Goal: Task Accomplishment & Management: Use online tool/utility

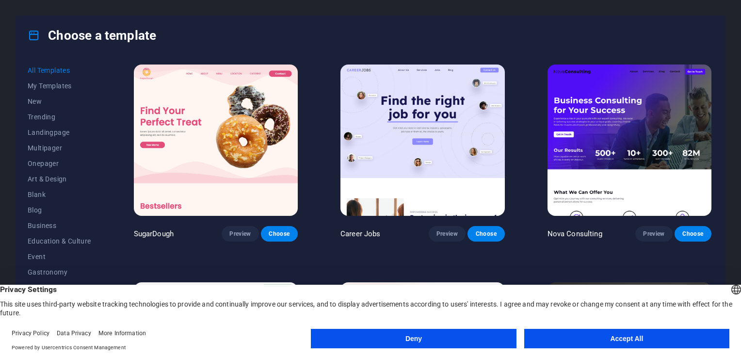
click at [617, 339] on button "Accept All" at bounding box center [626, 338] width 205 height 19
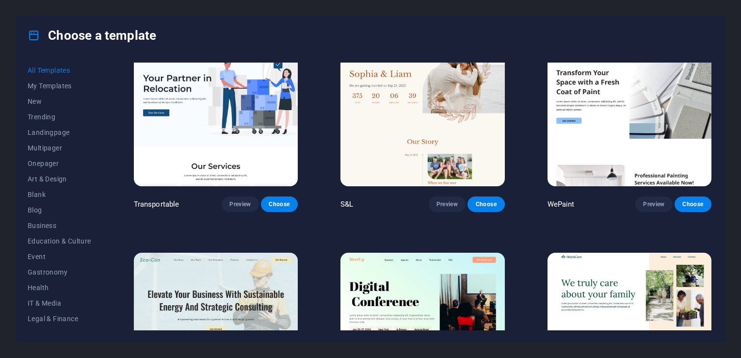
scroll to position [903, 0]
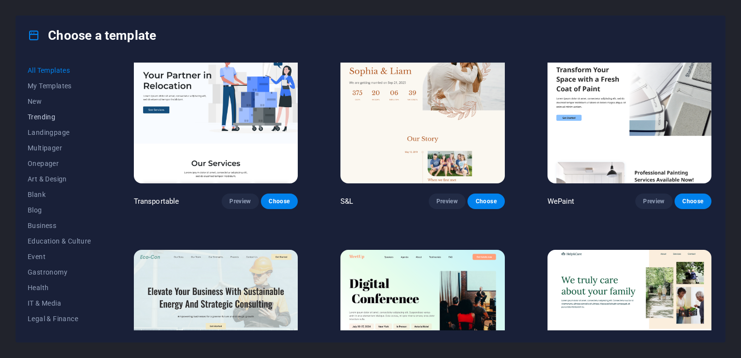
click at [48, 118] on span "Trending" at bounding box center [60, 117] width 64 height 8
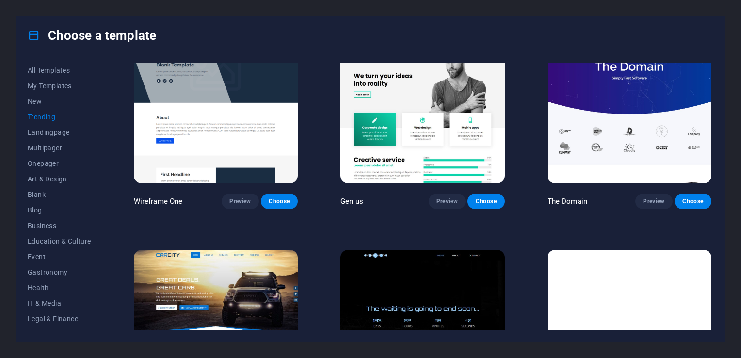
scroll to position [470, 0]
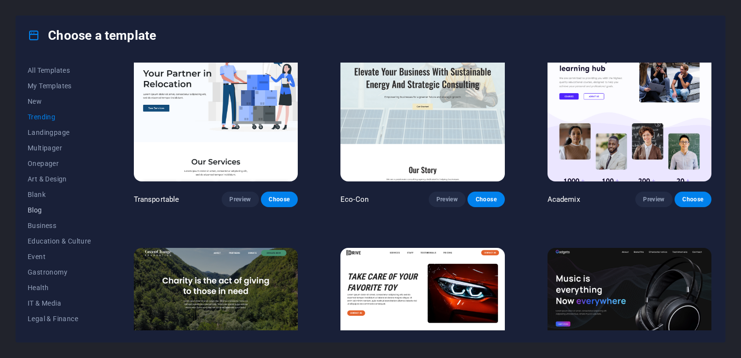
click at [38, 205] on button "Blog" at bounding box center [60, 210] width 64 height 16
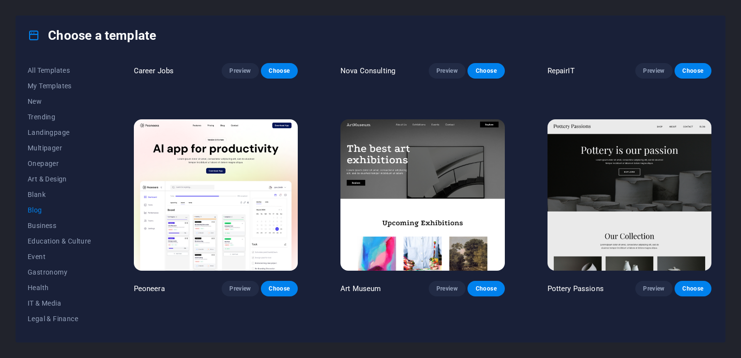
scroll to position [0, 0]
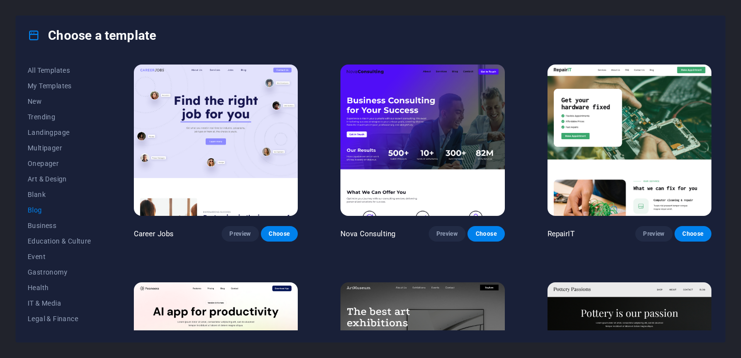
click at [31, 210] on span "Blog" at bounding box center [60, 210] width 64 height 8
click at [661, 233] on span "Preview" at bounding box center [653, 234] width 21 height 8
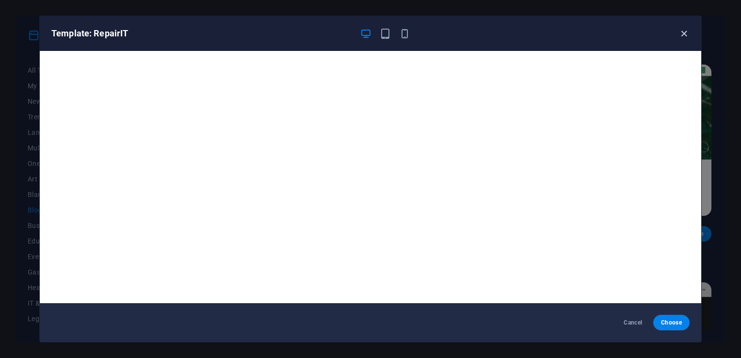
click at [682, 32] on icon "button" at bounding box center [684, 33] width 11 height 11
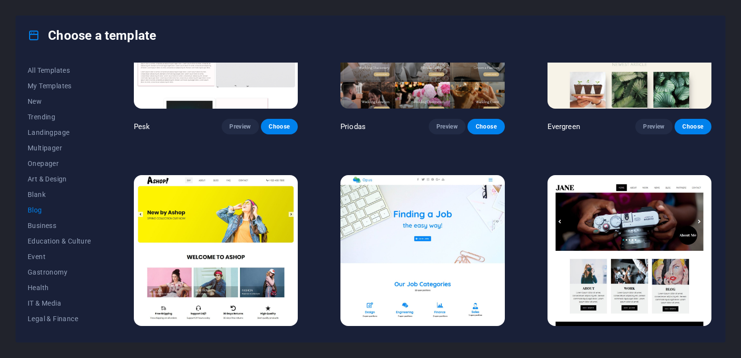
scroll to position [1644, 0]
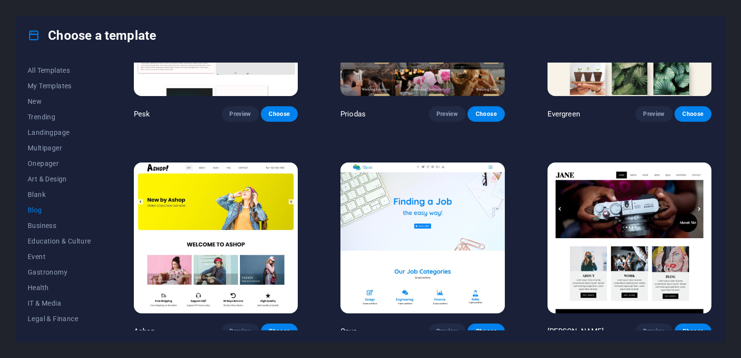
click at [32, 209] on span "Blog" at bounding box center [60, 210] width 64 height 8
click at [50, 70] on span "All Templates" at bounding box center [60, 70] width 64 height 8
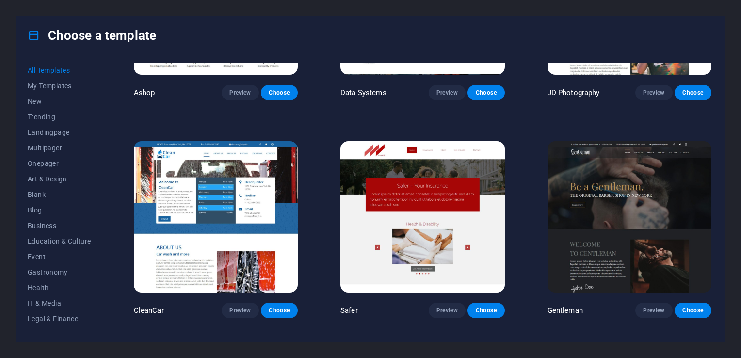
scroll to position [4716, 0]
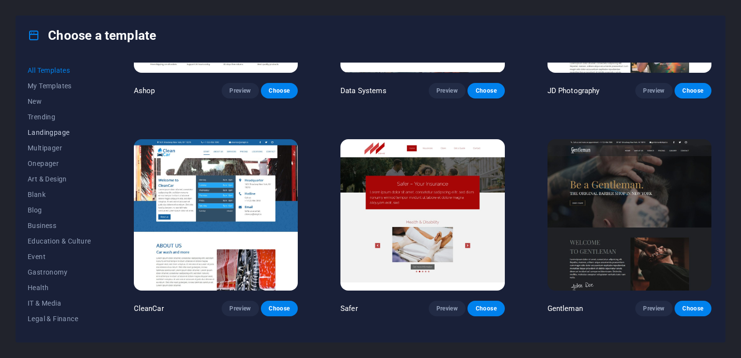
click at [51, 131] on span "Landingpage" at bounding box center [60, 133] width 64 height 8
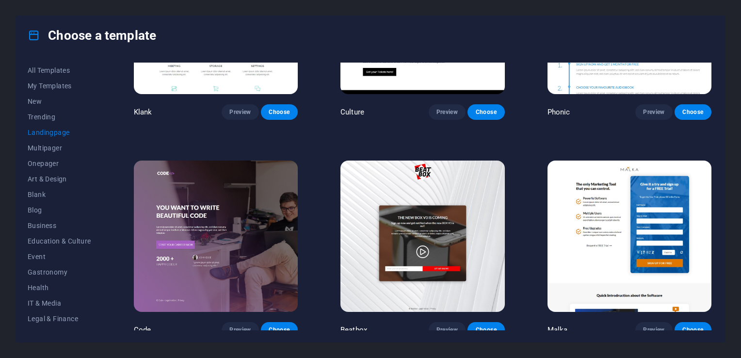
scroll to position [0, 0]
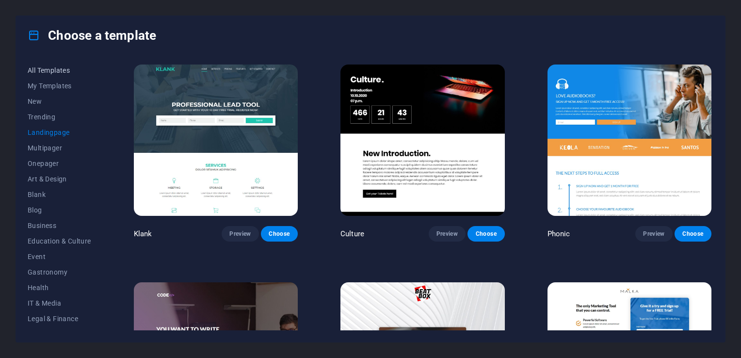
click at [47, 68] on span "All Templates" at bounding box center [60, 70] width 64 height 8
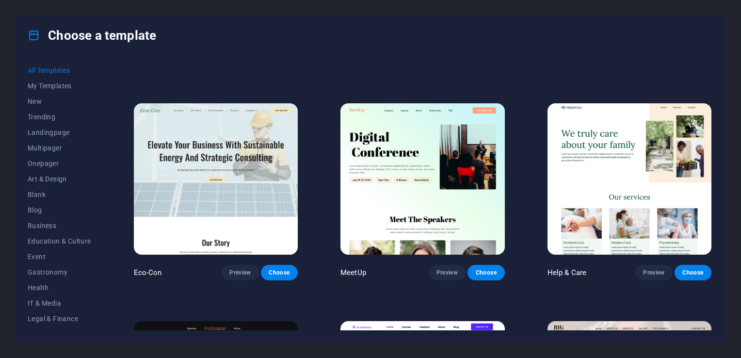
scroll to position [1053, 0]
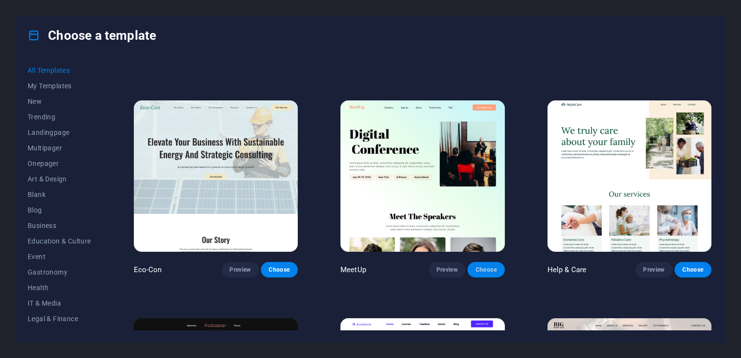
click at [472, 262] on button "Choose" at bounding box center [486, 270] width 37 height 16
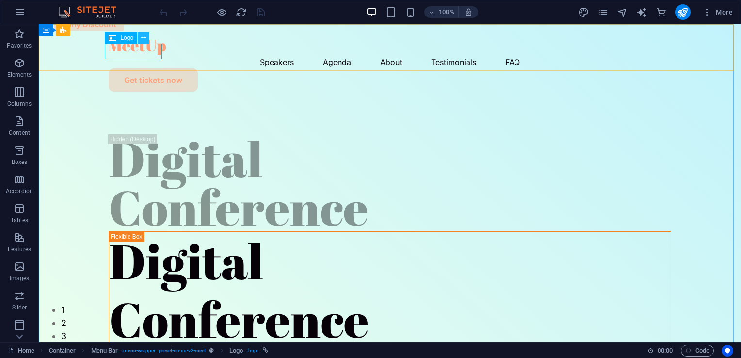
click at [142, 37] on icon at bounding box center [143, 38] width 5 height 10
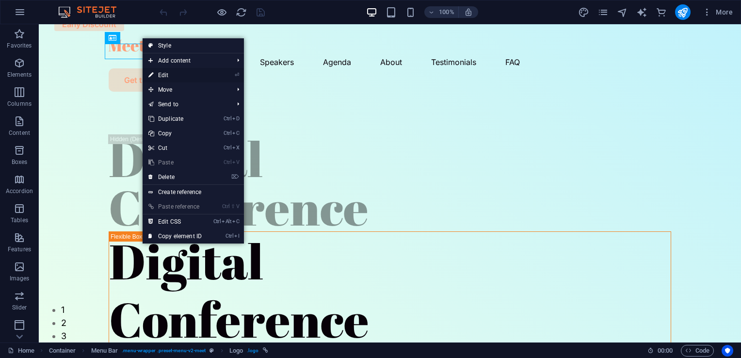
click at [174, 76] on link "⏎ Edit" at bounding box center [175, 75] width 65 height 15
select select "px"
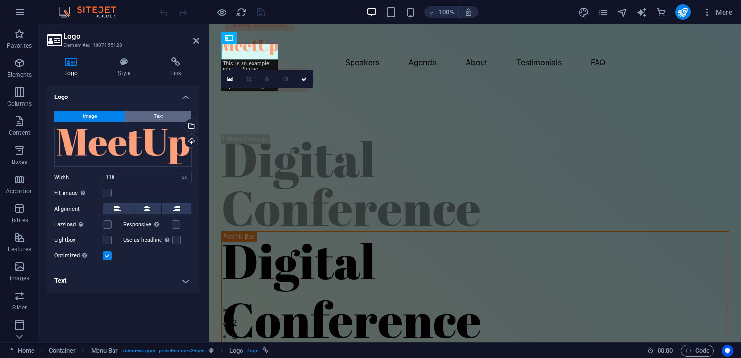
click at [162, 117] on span "Text" at bounding box center [158, 117] width 9 height 12
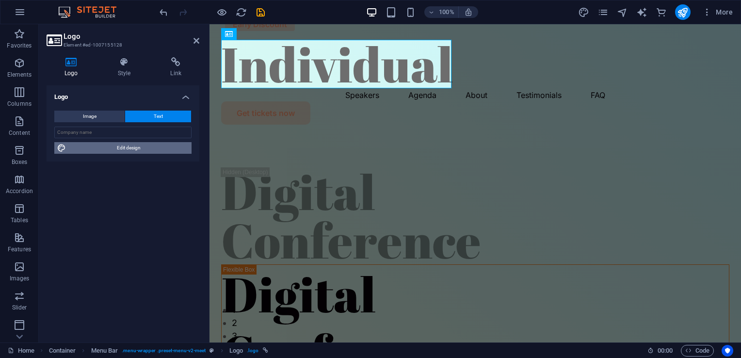
click at [132, 152] on span "Edit design" at bounding box center [129, 148] width 120 height 12
select select "px"
select select "400"
select select "px"
select select "rem"
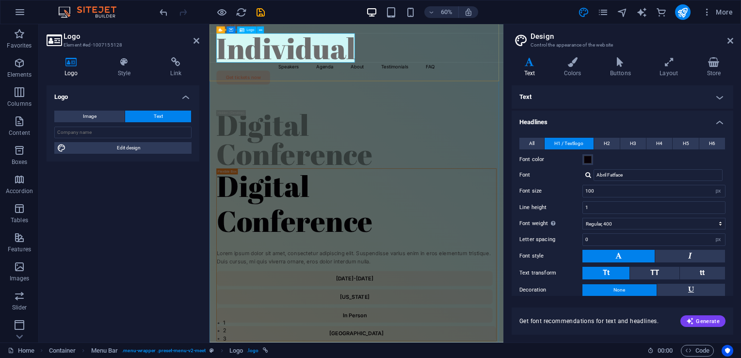
click at [352, 49] on div "Individual" at bounding box center [454, 64] width 467 height 49
click at [148, 131] on input "text" at bounding box center [122, 133] width 137 height 12
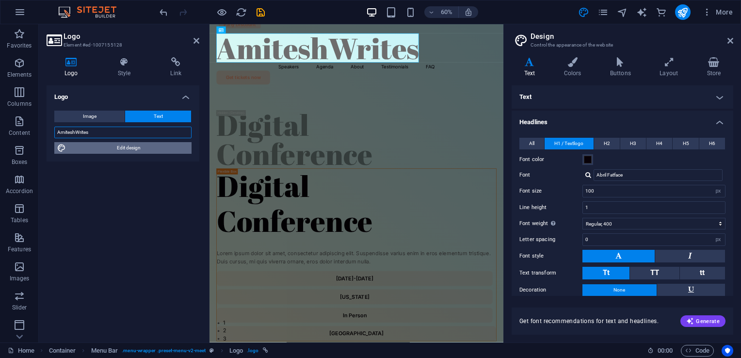
type input "AmiteshWrites"
click at [141, 153] on span "Edit design" at bounding box center [129, 148] width 120 height 12
click at [558, 61] on icon at bounding box center [573, 62] width 42 height 10
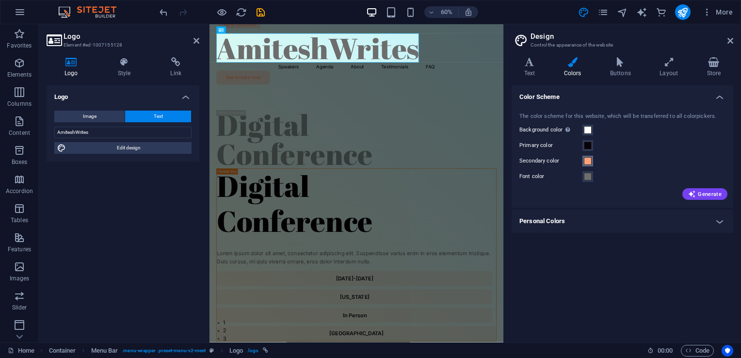
click at [589, 163] on span at bounding box center [588, 161] width 8 height 8
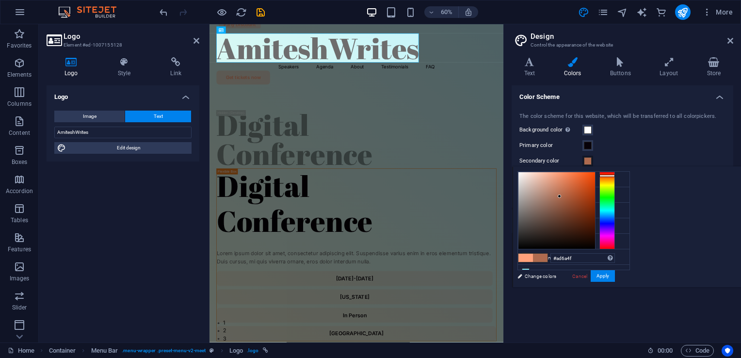
drag, startPoint x: 678, startPoint y: 170, endPoint x: 681, endPoint y: 196, distance: 26.4
click at [561, 196] on div at bounding box center [559, 196] width 3 height 3
drag, startPoint x: 681, startPoint y: 196, endPoint x: 676, endPoint y: 183, distance: 14.1
click at [561, 195] on div at bounding box center [559, 196] width 3 height 3
type input "#d98f72"
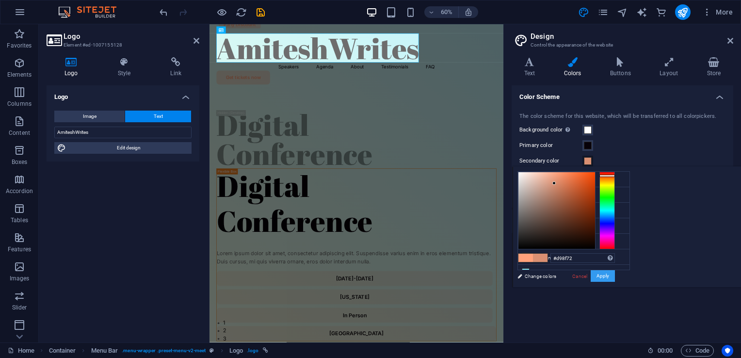
click at [615, 275] on button "Apply" at bounding box center [603, 276] width 24 height 12
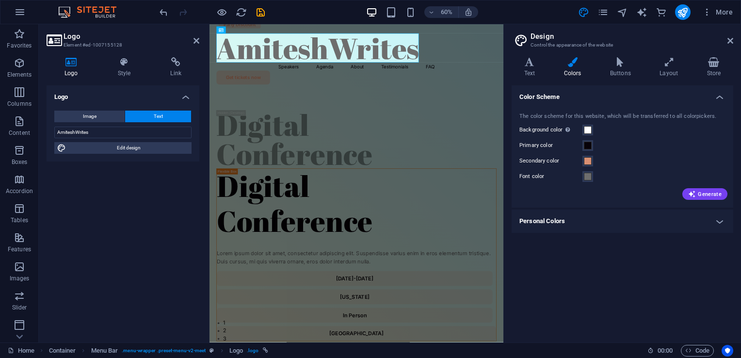
click at [726, 33] on h2 "Design" at bounding box center [632, 36] width 203 height 9
click at [728, 40] on icon at bounding box center [731, 41] width 6 height 8
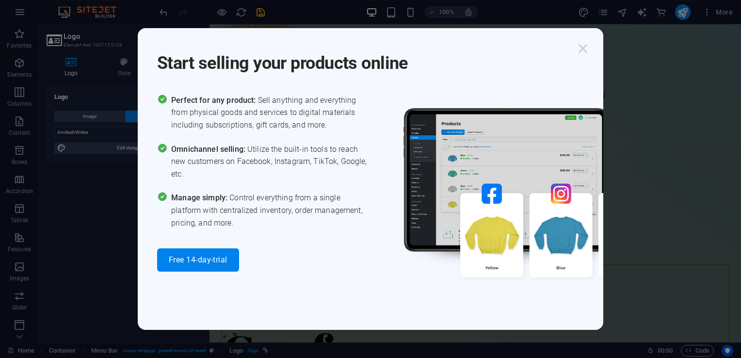
click at [583, 45] on icon "button" at bounding box center [582, 48] width 17 height 17
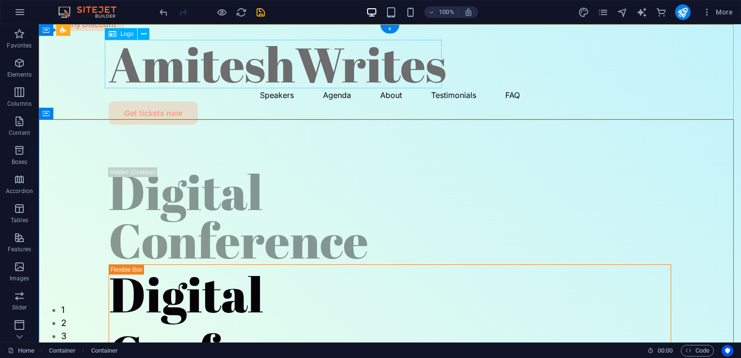
click at [339, 75] on div "AmiteshWrites" at bounding box center [390, 64] width 563 height 49
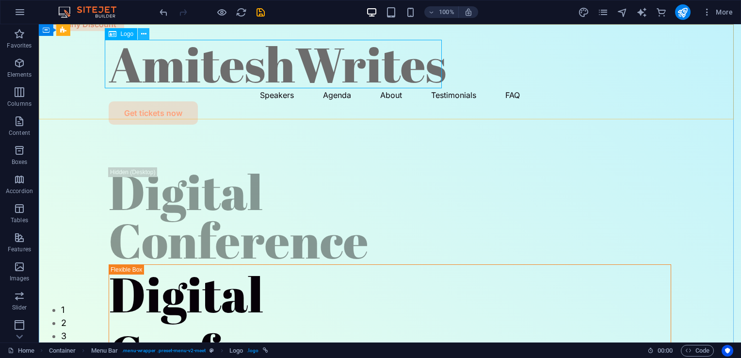
click at [142, 34] on icon at bounding box center [143, 34] width 5 height 10
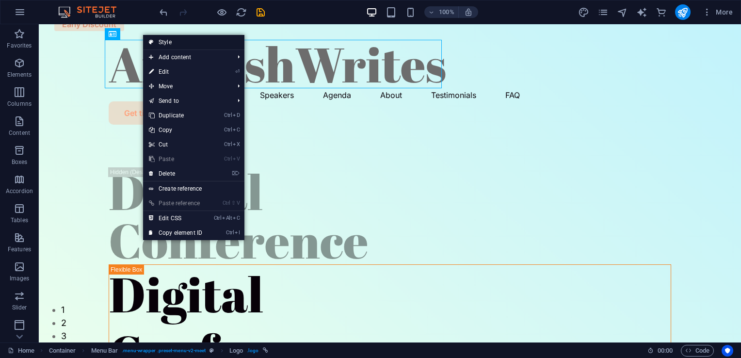
drag, startPoint x: 159, startPoint y: 41, endPoint x: 5, endPoint y: 34, distance: 154.4
click at [159, 41] on link "Style" at bounding box center [193, 42] width 101 height 15
select select "rem"
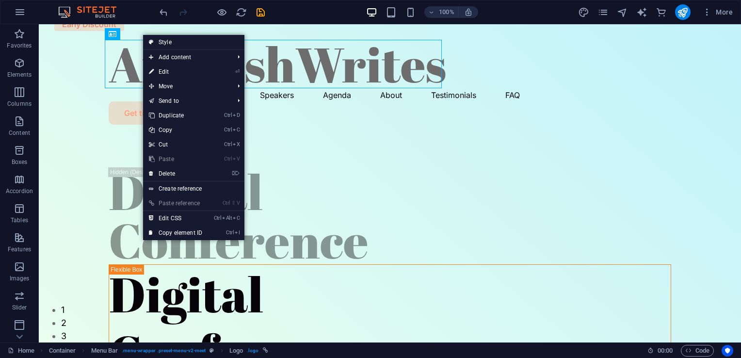
select select "rem"
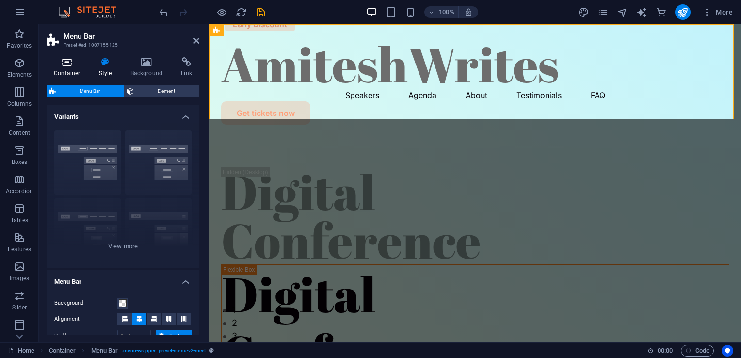
click at [71, 69] on h4 "Container" at bounding box center [69, 67] width 45 height 20
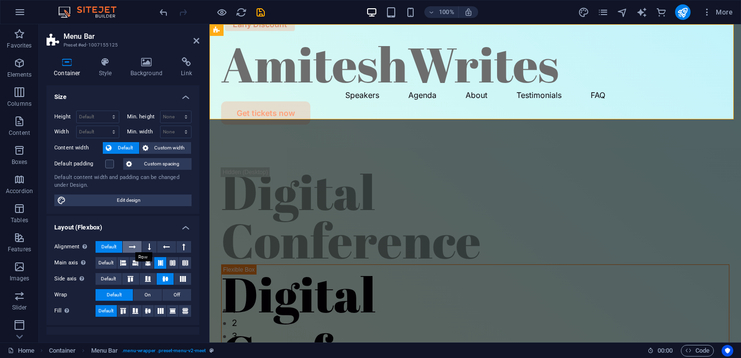
click at [125, 245] on button at bounding box center [132, 247] width 18 height 12
click at [263, 69] on div "AmiteshWrites" at bounding box center [475, 64] width 508 height 49
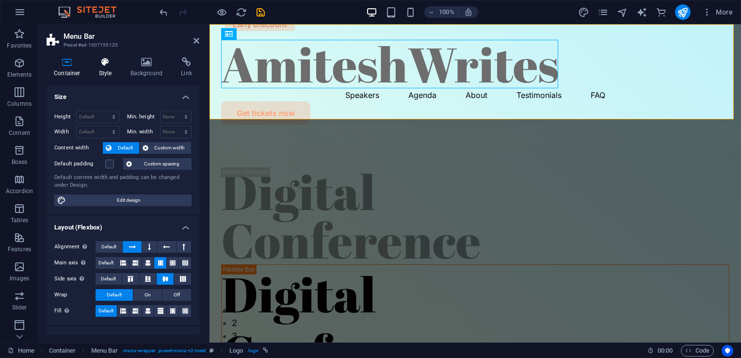
click at [97, 66] on icon at bounding box center [106, 62] width 28 height 10
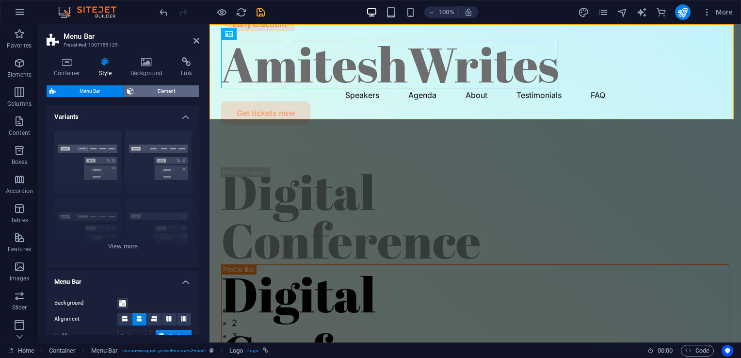
click at [140, 94] on span "Element" at bounding box center [166, 91] width 59 height 12
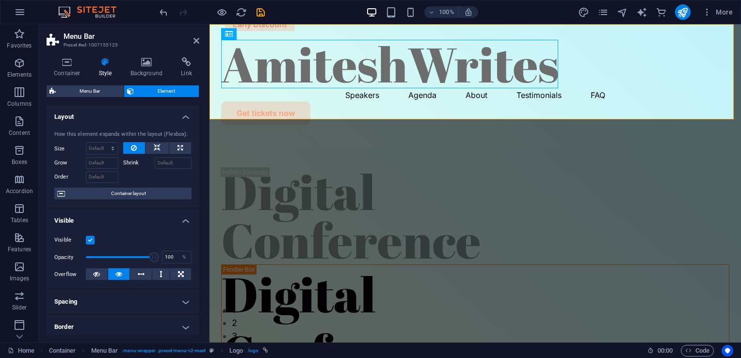
click at [192, 40] on h2 "Menu Bar" at bounding box center [132, 36] width 136 height 9
click at [196, 38] on icon at bounding box center [197, 41] width 6 height 8
